Goal: Task Accomplishment & Management: Manage account settings

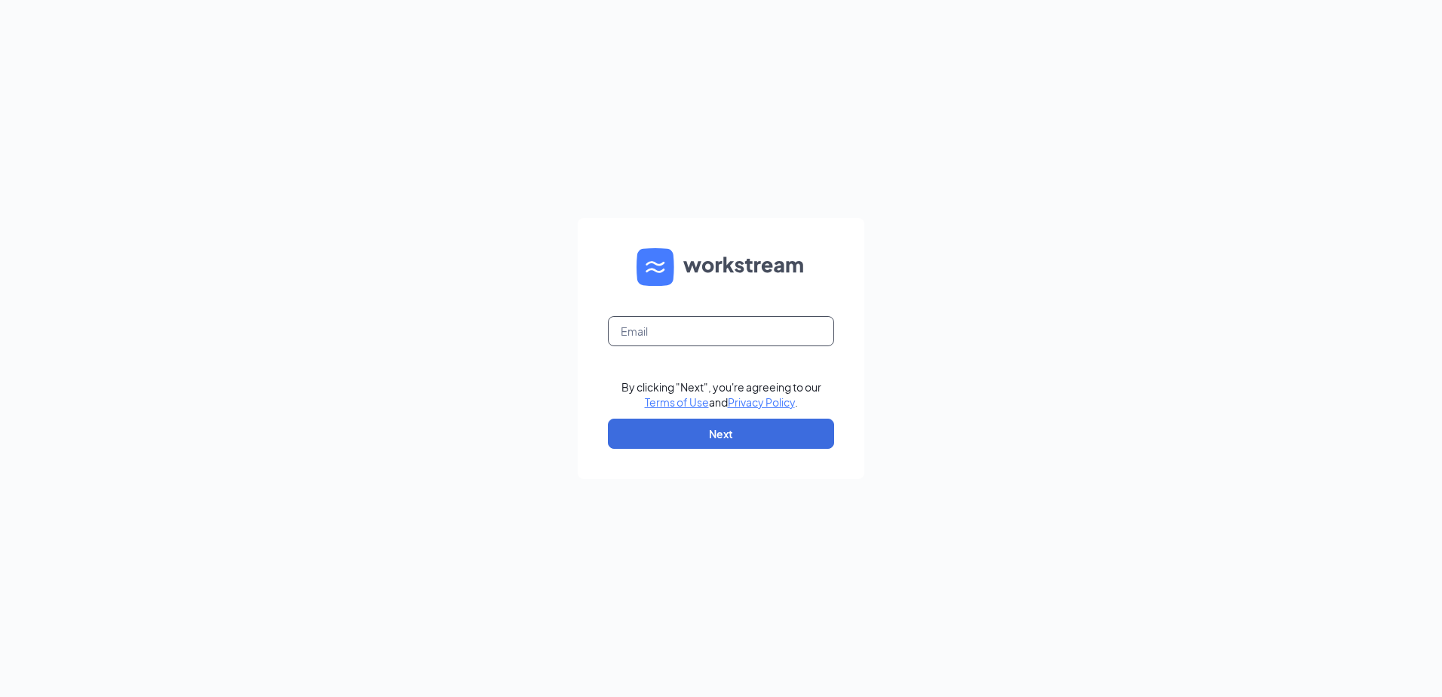
click at [738, 329] on input "text" at bounding box center [721, 331] width 226 height 30
type input "maritza@jorgeswaco.com"
click at [763, 337] on input "maritza@jorgeswaco.com" at bounding box center [721, 331] width 226 height 30
drag, startPoint x: 722, startPoint y: 339, endPoint x: 466, endPoint y: 339, distance: 255.6
click at [466, 339] on div "maritza@jorgeswaco.com By clicking "Next", you're agreeing to our Terms of Use …" at bounding box center [721, 348] width 1442 height 697
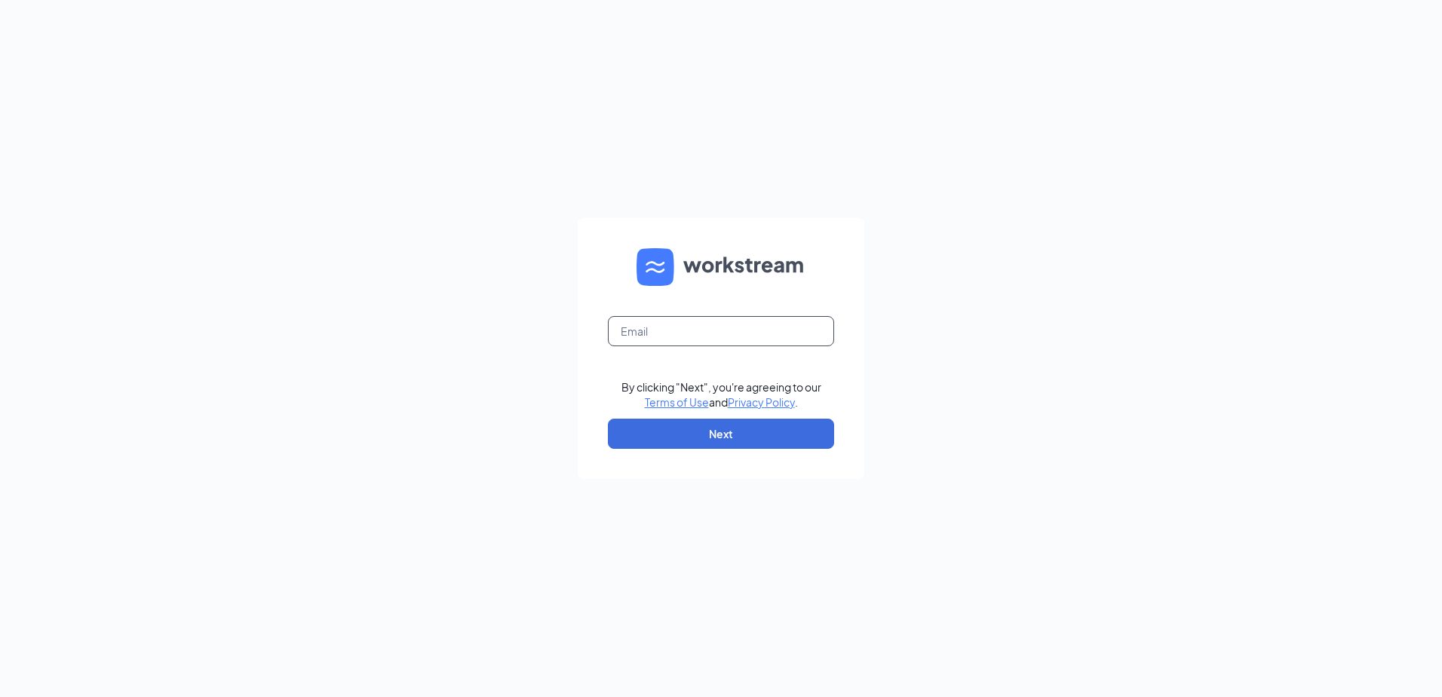
click at [713, 326] on input "text" at bounding box center [721, 331] width 226 height 30
type input "michael@jorgeswaco.com"
click at [702, 430] on button "Next" at bounding box center [721, 433] width 226 height 30
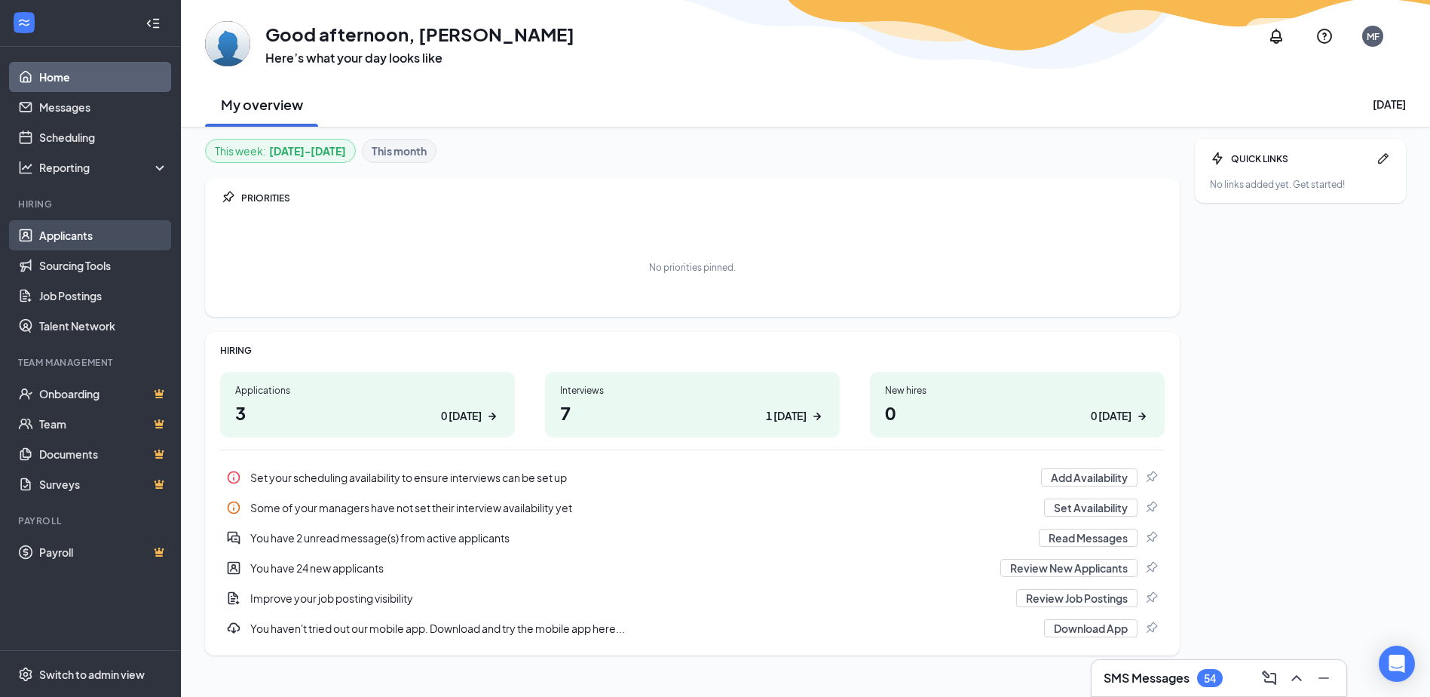
click at [122, 234] on link "Applicants" at bounding box center [103, 235] width 129 height 30
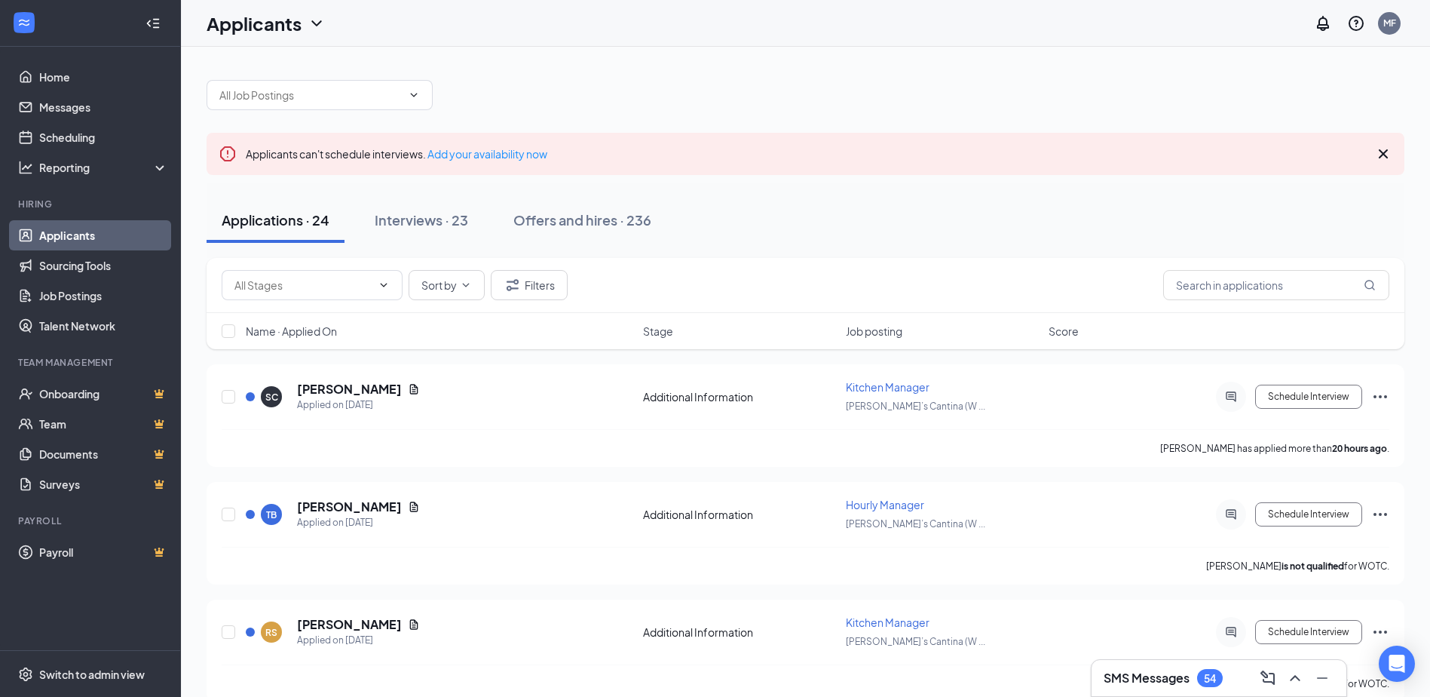
click at [1306, 302] on div "Sort by Filters" at bounding box center [806, 285] width 1198 height 55
click at [1304, 296] on input "text" at bounding box center [1276, 285] width 226 height 30
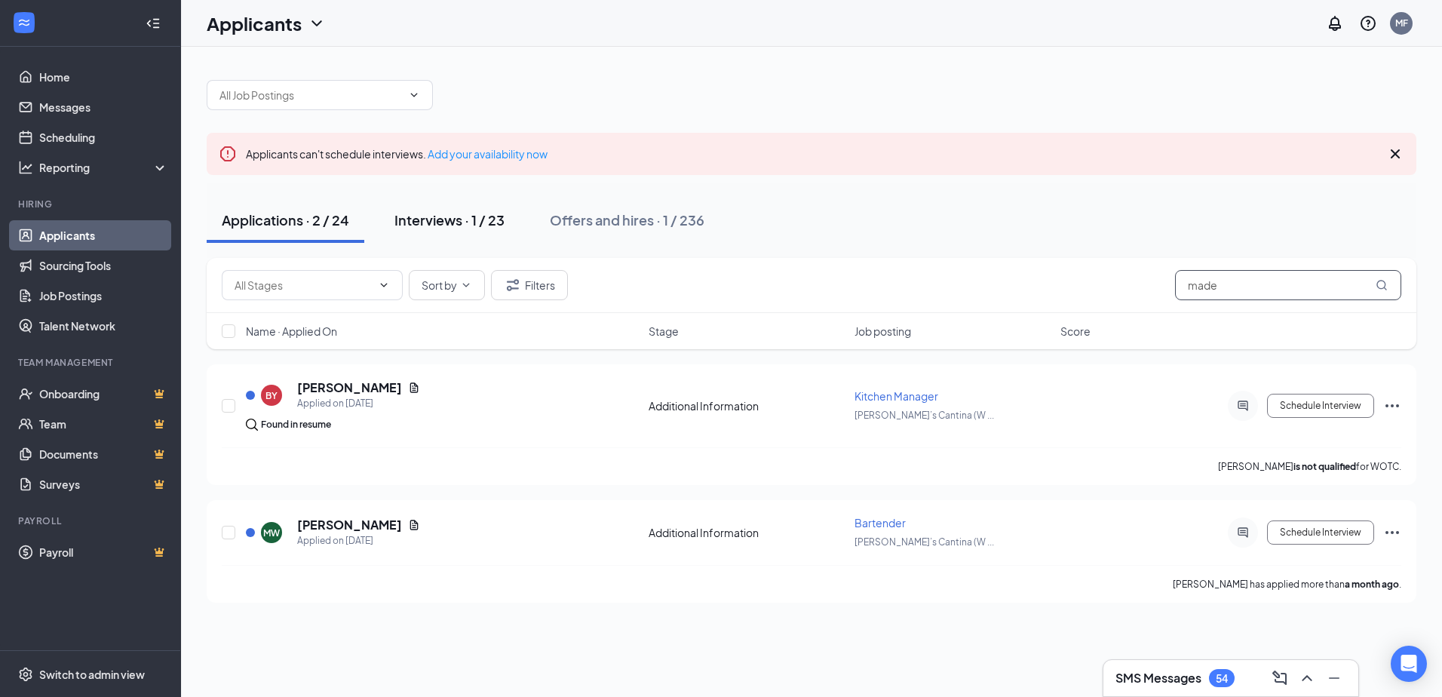
type input "made"
click at [473, 217] on div "Interviews · 1 / 23" at bounding box center [449, 219] width 110 height 19
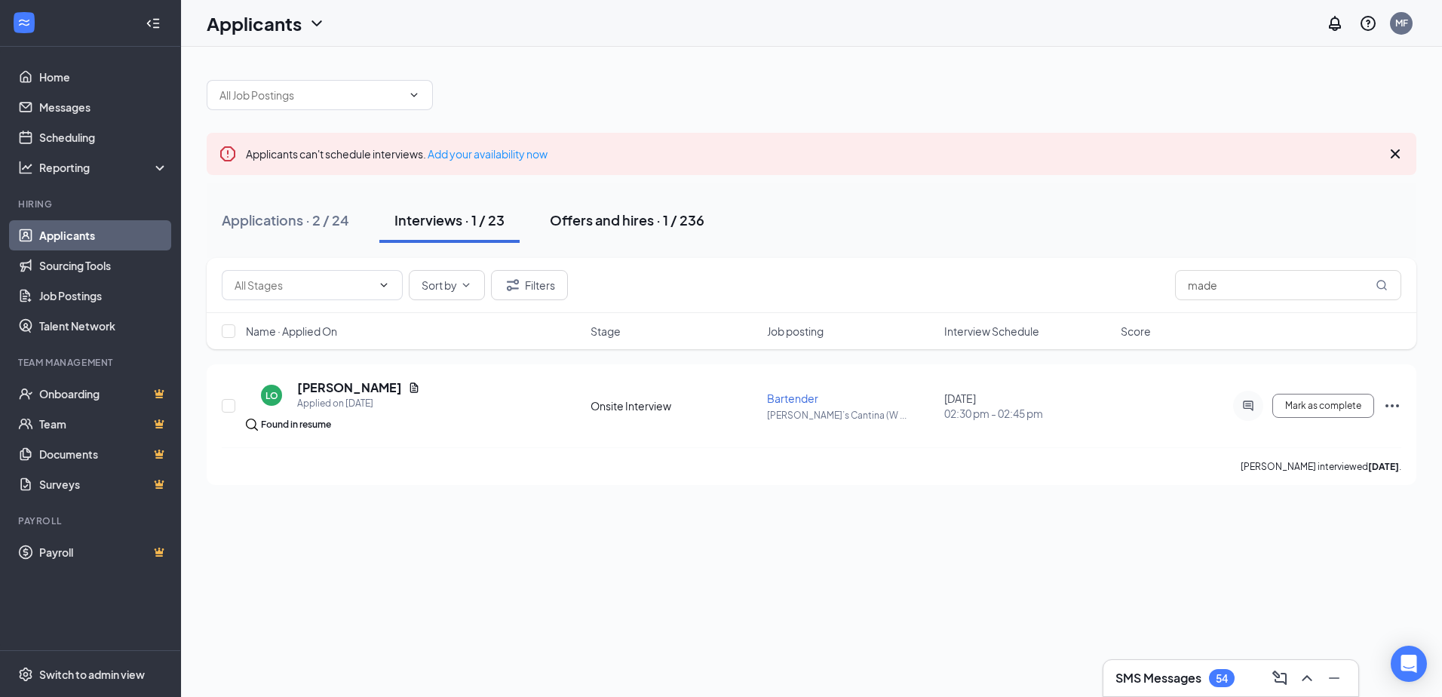
click at [600, 220] on div "Offers and hires · 1 / 236" at bounding box center [627, 219] width 155 height 19
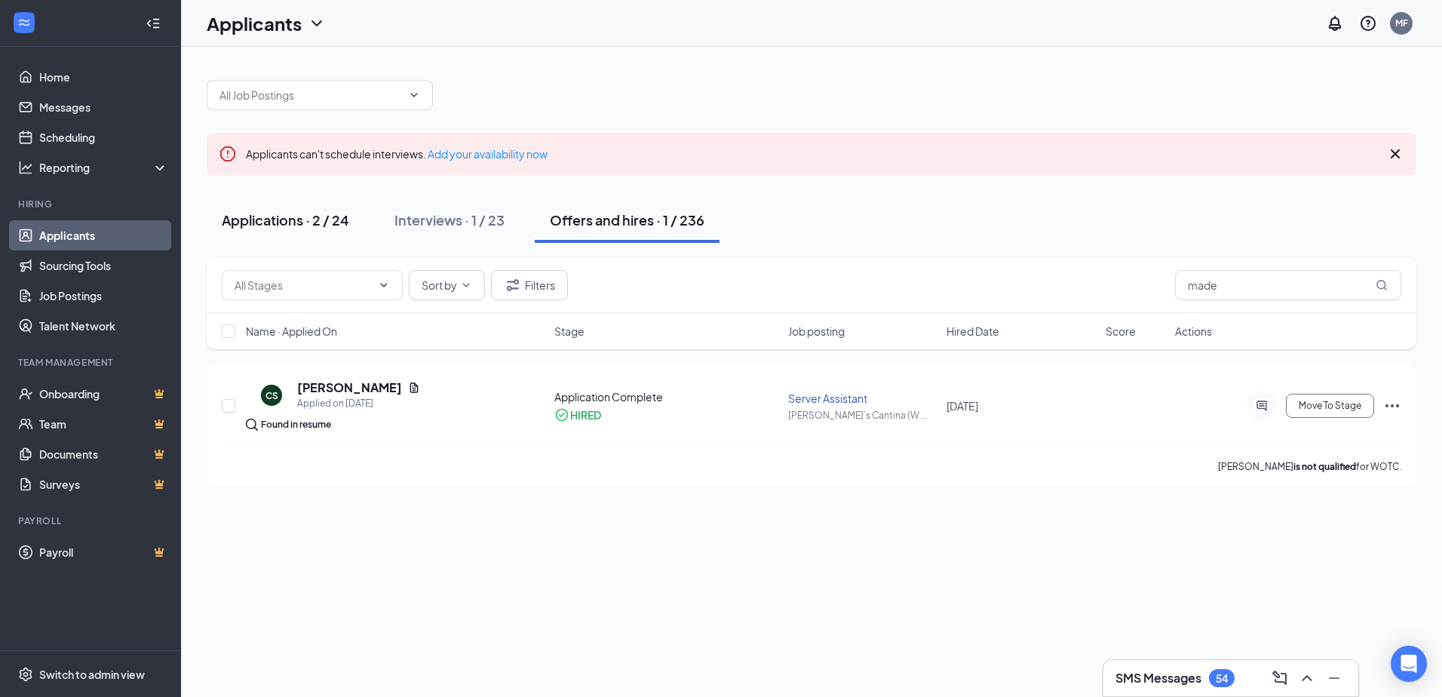
click at [329, 232] on button "Applications · 2 / 24" at bounding box center [286, 220] width 158 height 45
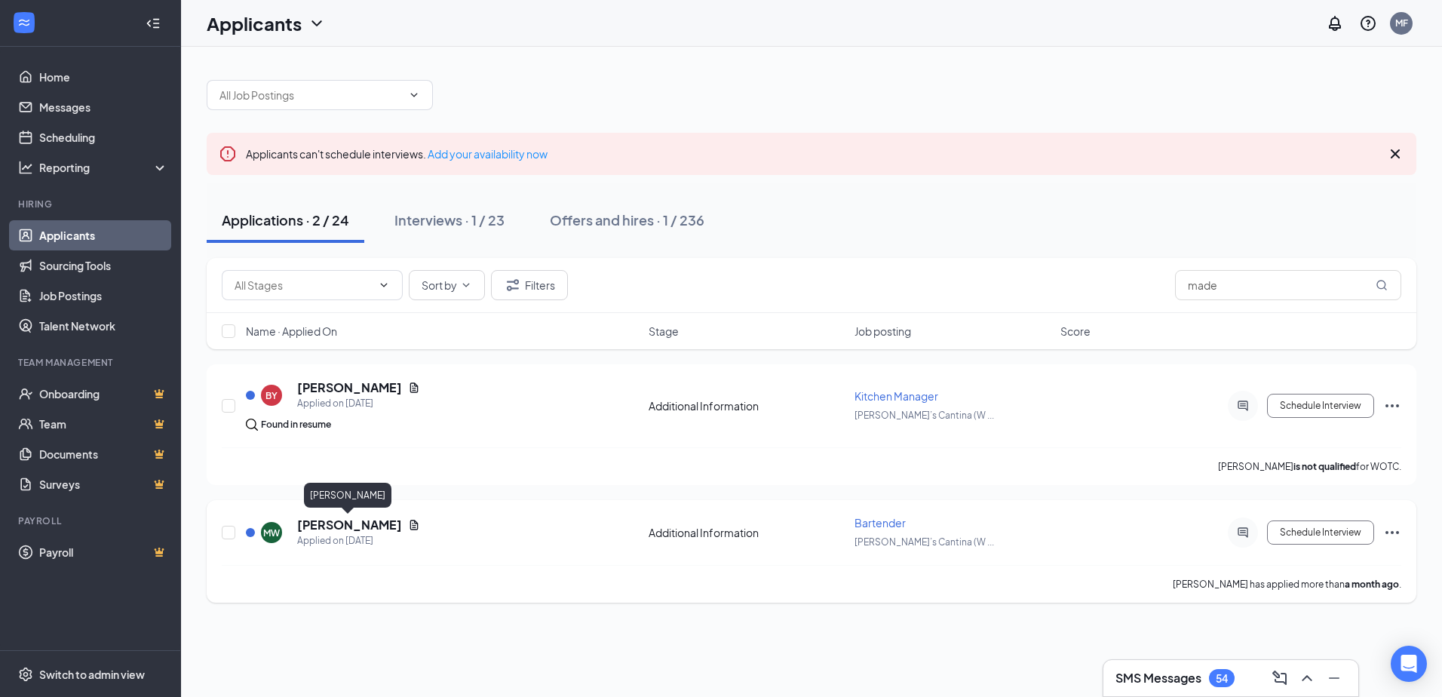
click at [327, 524] on h5 "Madeline Wolfe" at bounding box center [349, 524] width 105 height 17
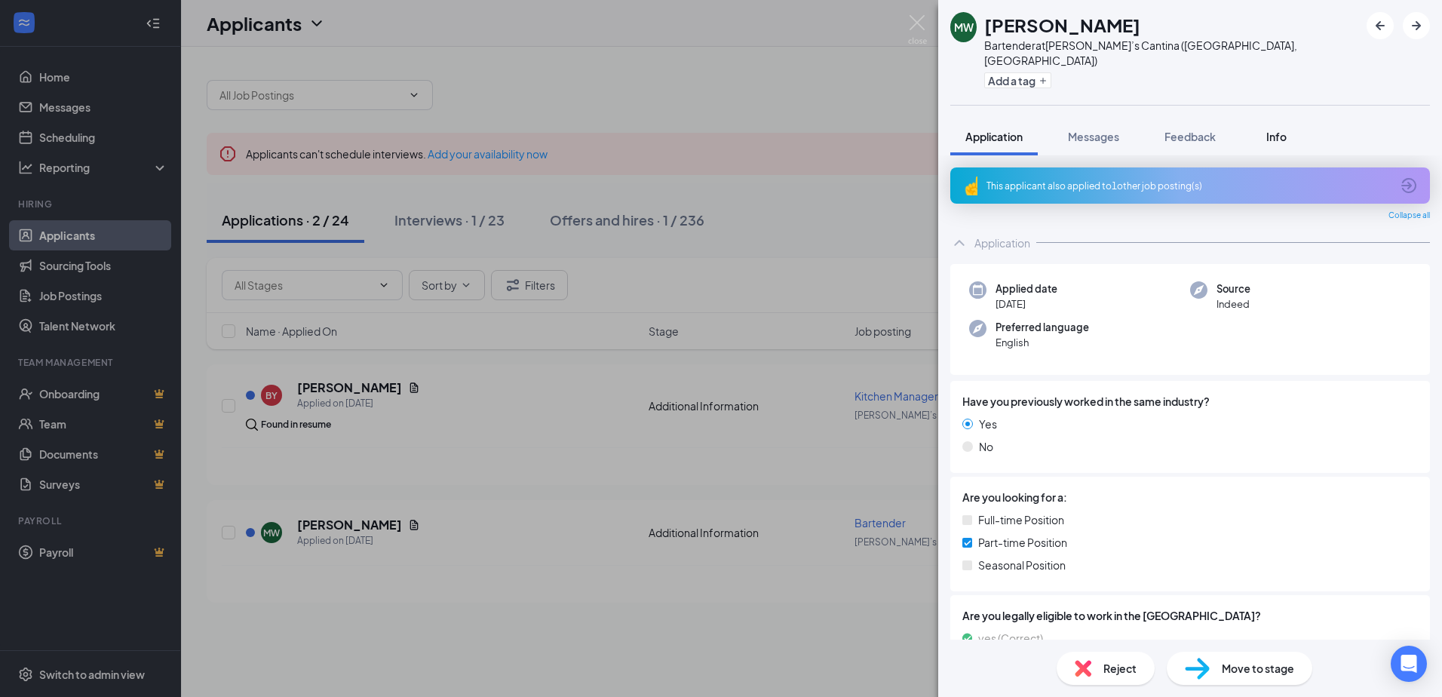
click at [1282, 130] on span "Info" at bounding box center [1276, 137] width 20 height 14
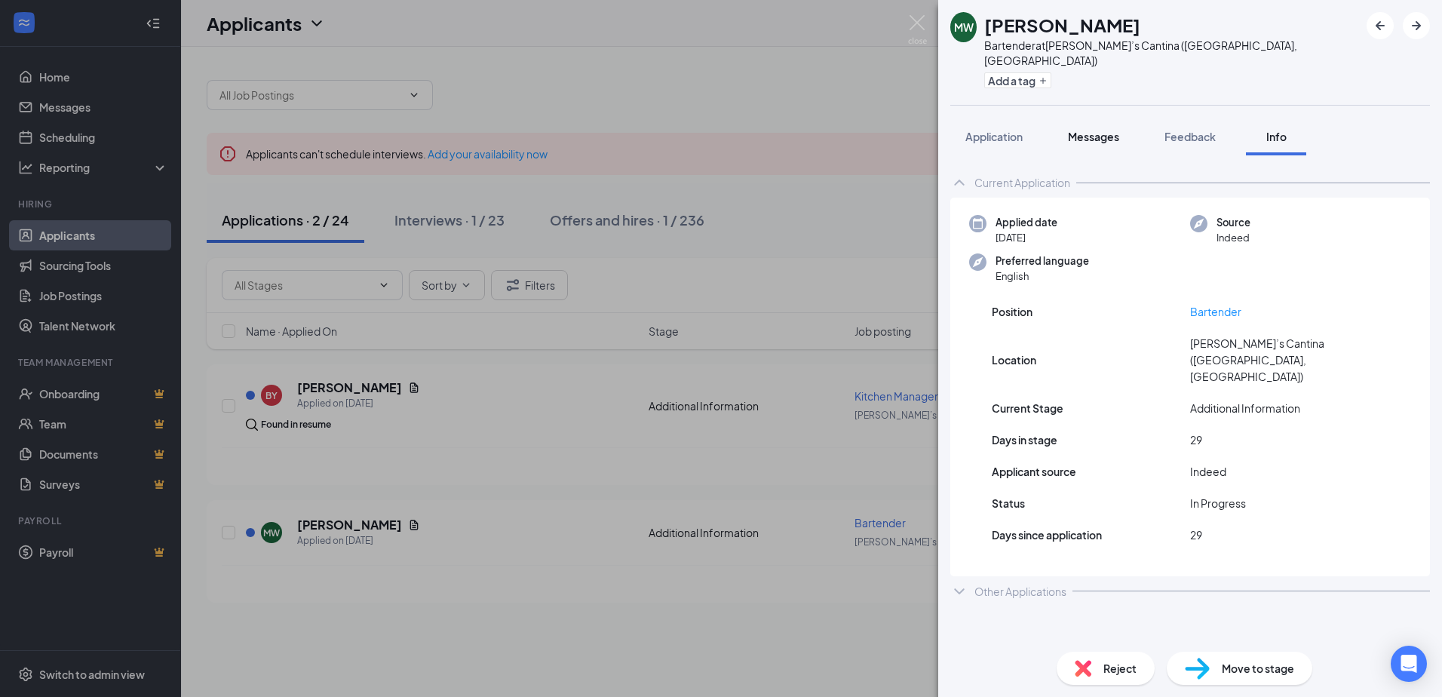
click at [1116, 136] on button "Messages" at bounding box center [1093, 137] width 81 height 38
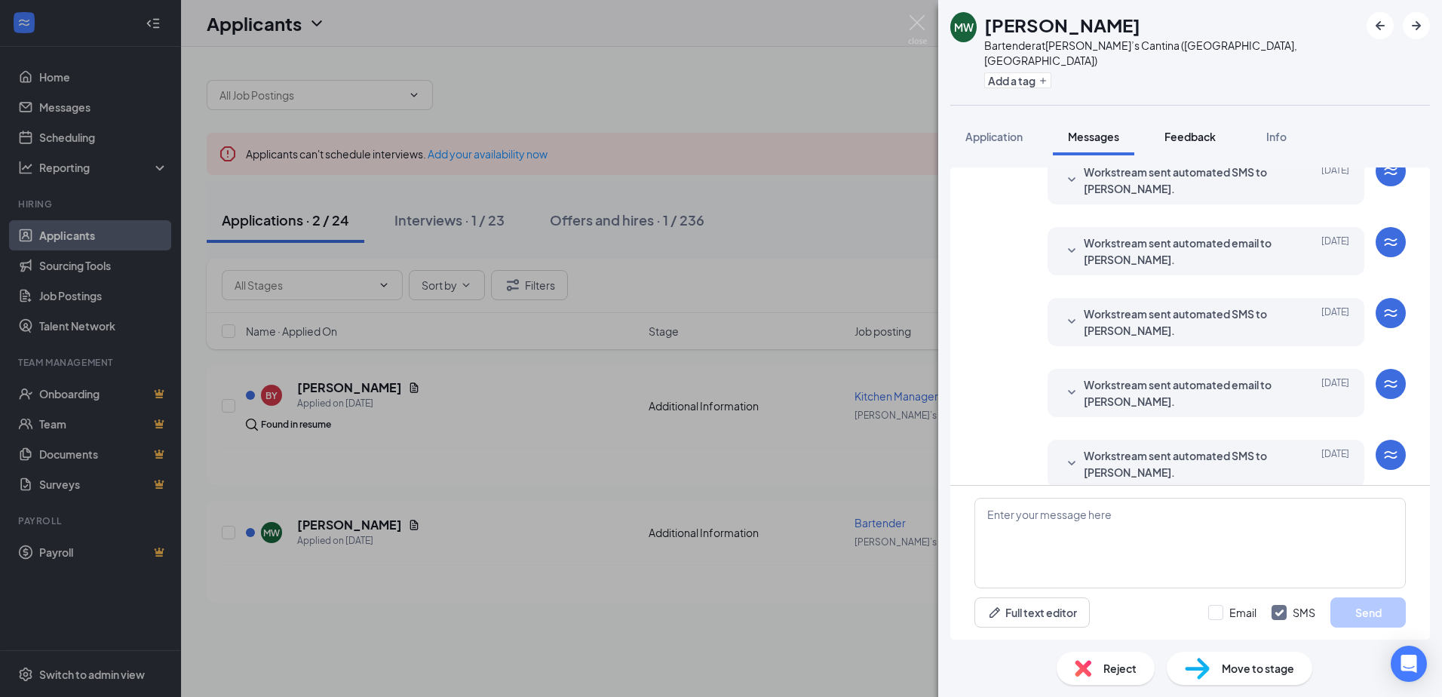
scroll to position [180, 0]
click at [1211, 130] on span "Feedback" at bounding box center [1189, 137] width 51 height 14
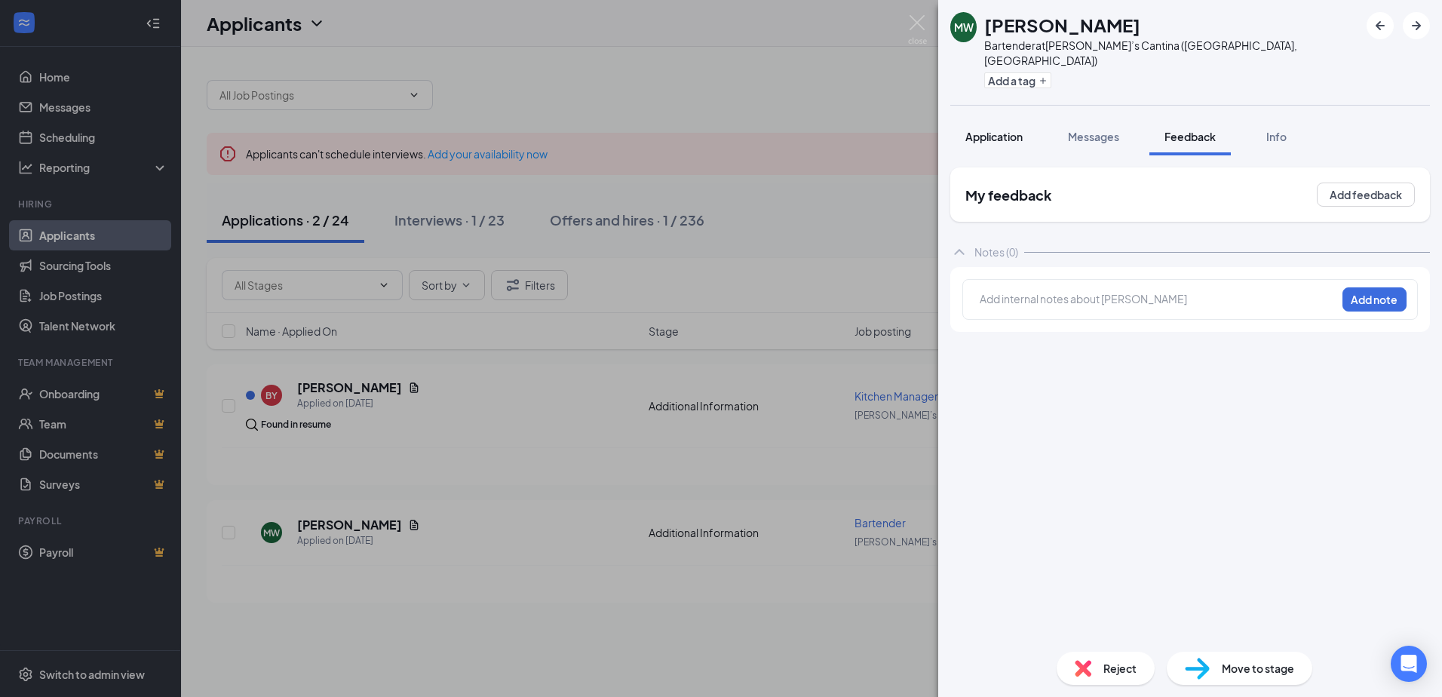
click at [980, 130] on button "Application" at bounding box center [993, 137] width 87 height 38
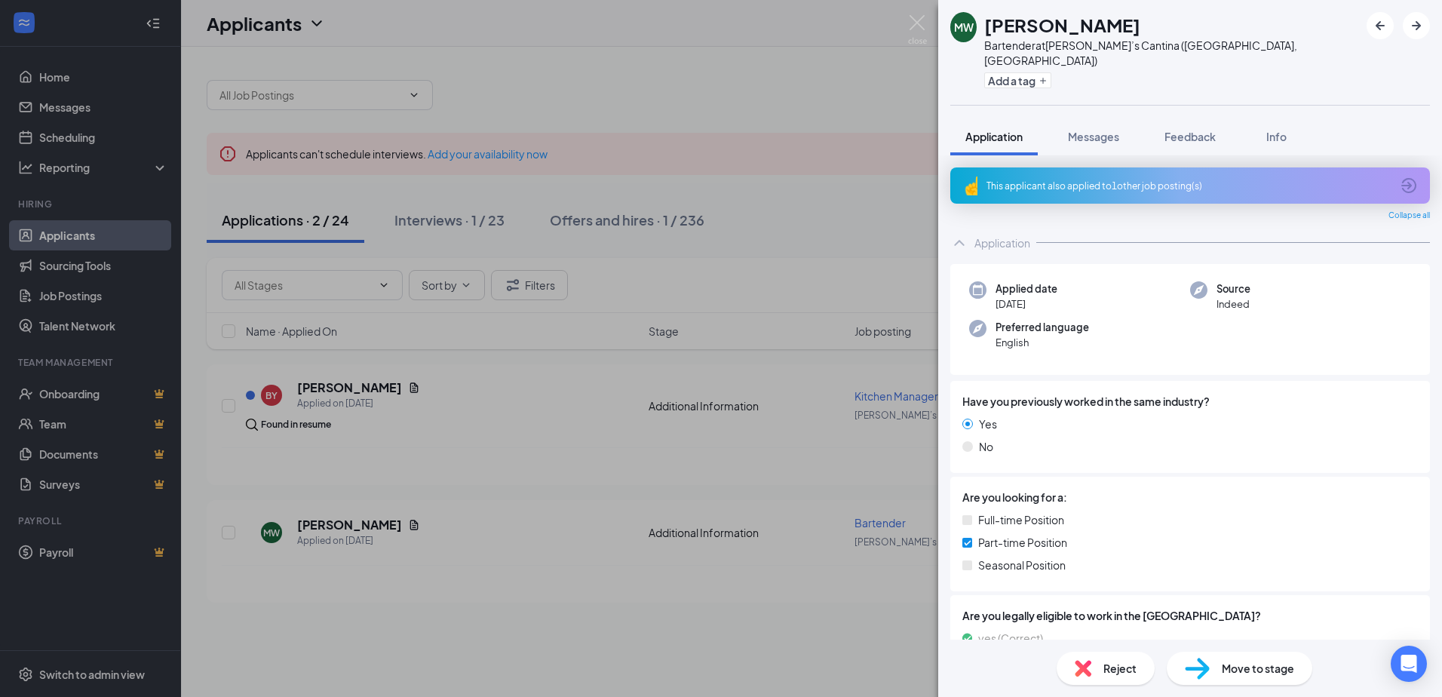
click at [170, 256] on div "MW Madeline Wolfe Bartender at Jorge’s Cantina (Waco, TX) Add a tag Application…" at bounding box center [721, 348] width 1442 height 697
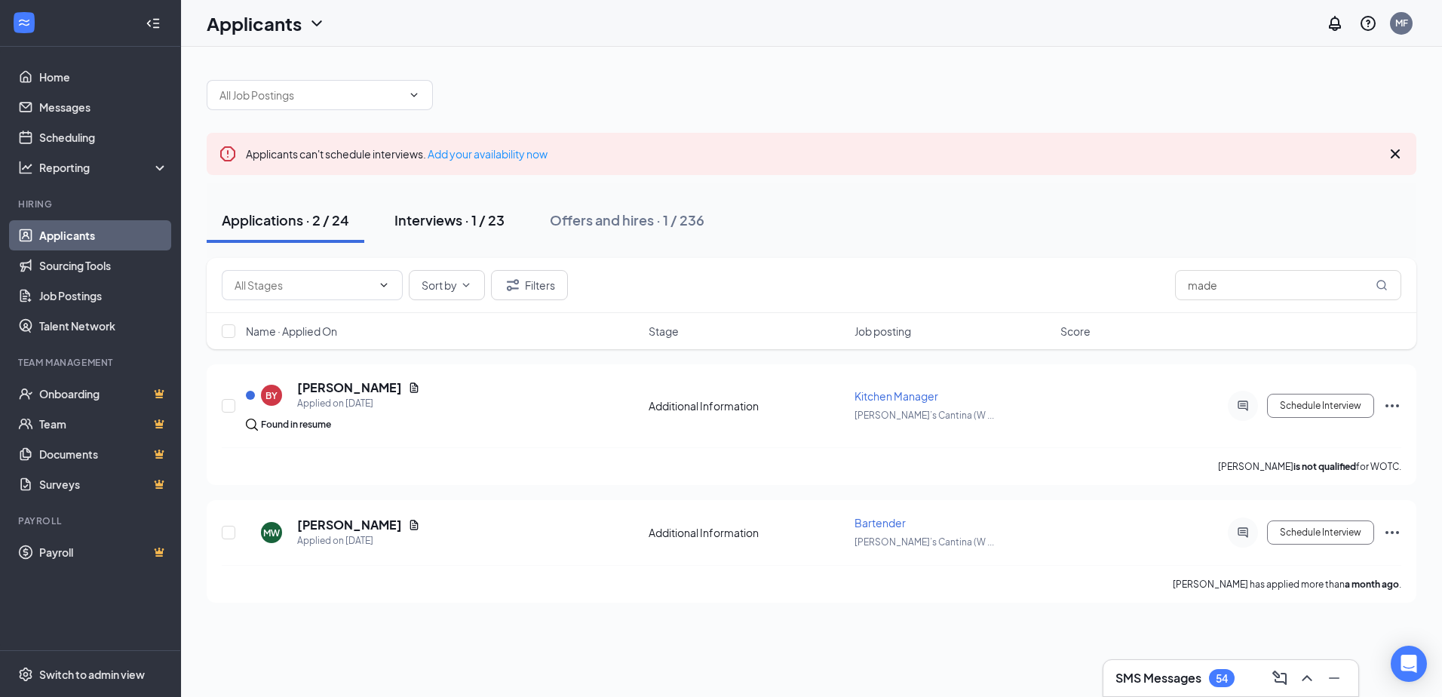
click at [495, 224] on div "Interviews · 1 / 23" at bounding box center [449, 219] width 110 height 19
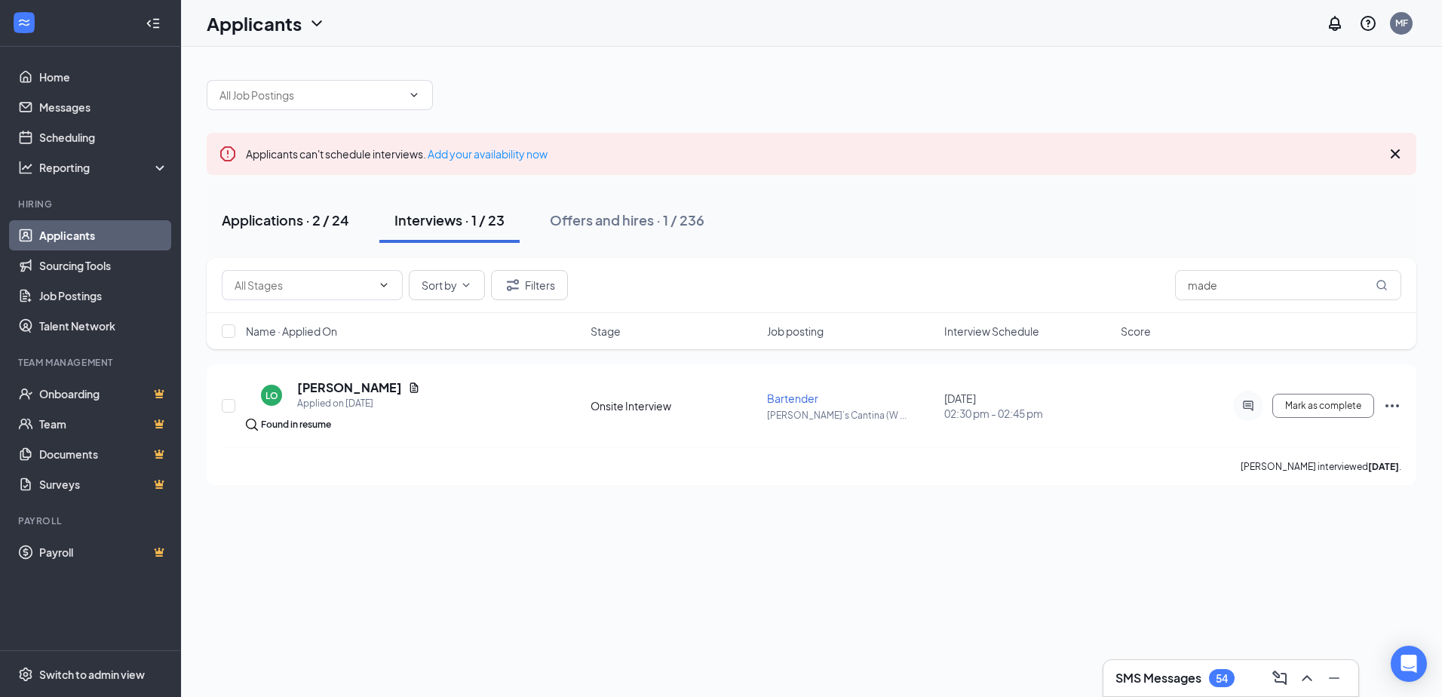
click at [311, 217] on div "Applications · 2 / 24" at bounding box center [285, 219] width 127 height 19
